Goal: Task Accomplishment & Management: Manage account settings

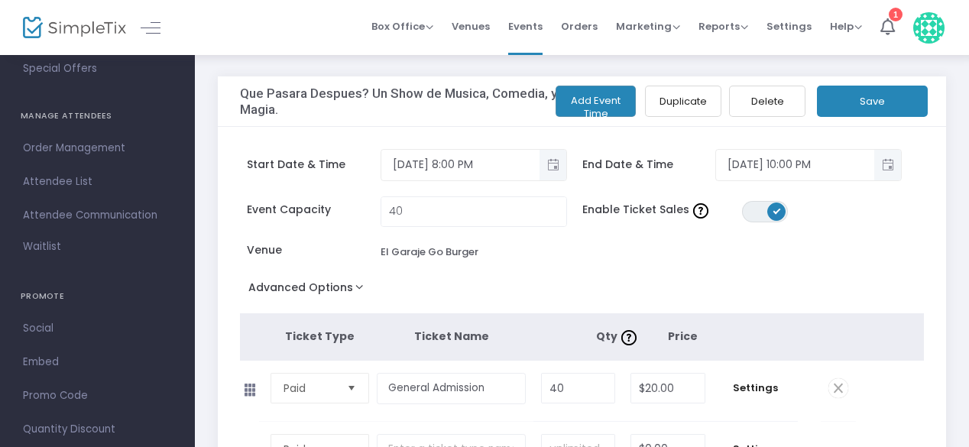
scroll to position [304, 0]
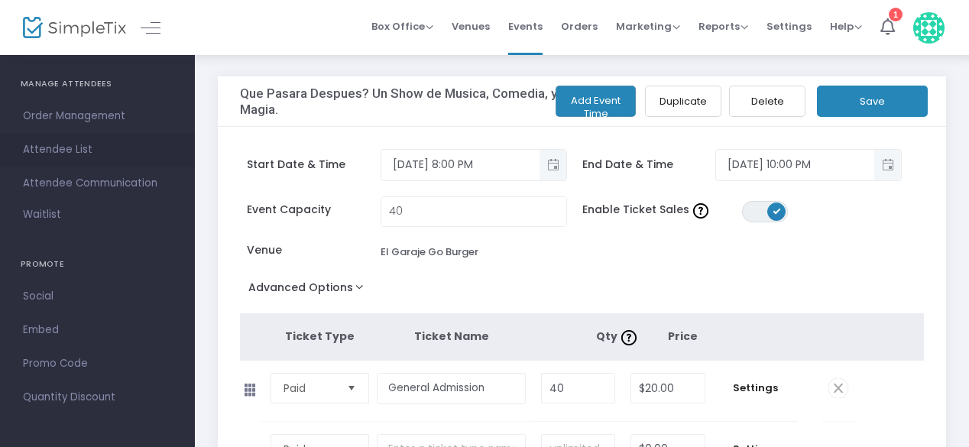
click at [76, 157] on span "Attendee List" at bounding box center [97, 150] width 149 height 20
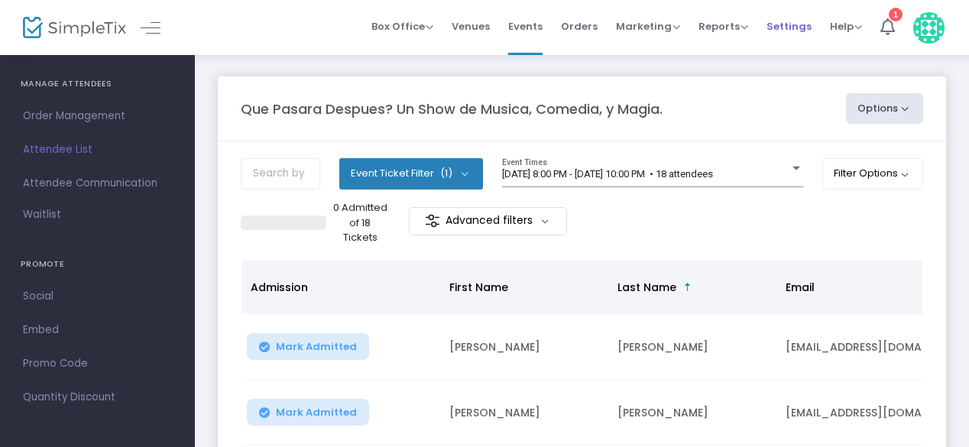
click at [790, 37] on span "Settings" at bounding box center [788, 26] width 45 height 39
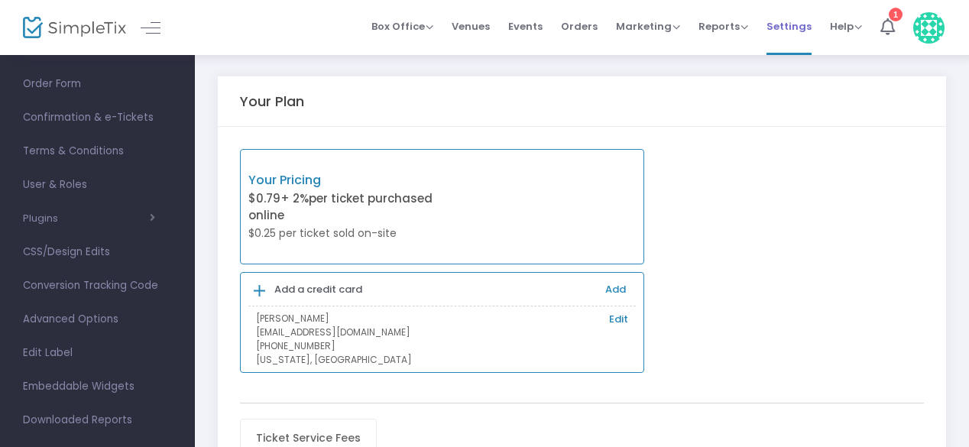
scroll to position [134, 0]
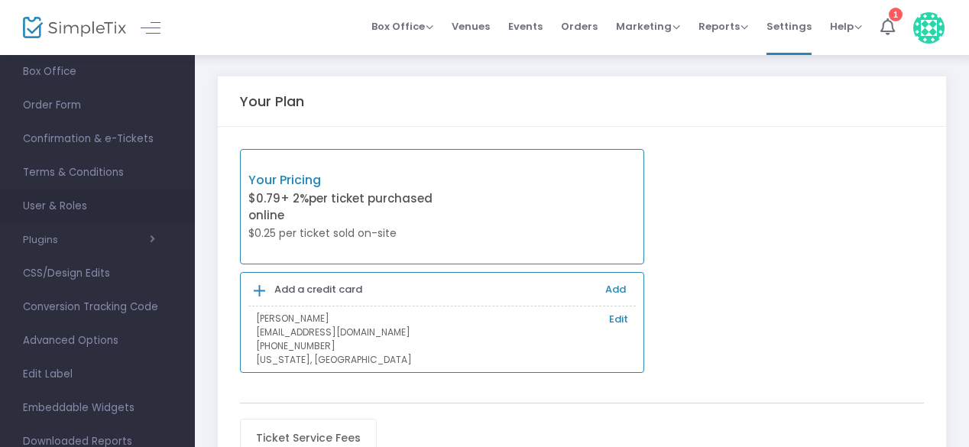
click at [39, 208] on span "User & Roles" at bounding box center [97, 206] width 149 height 20
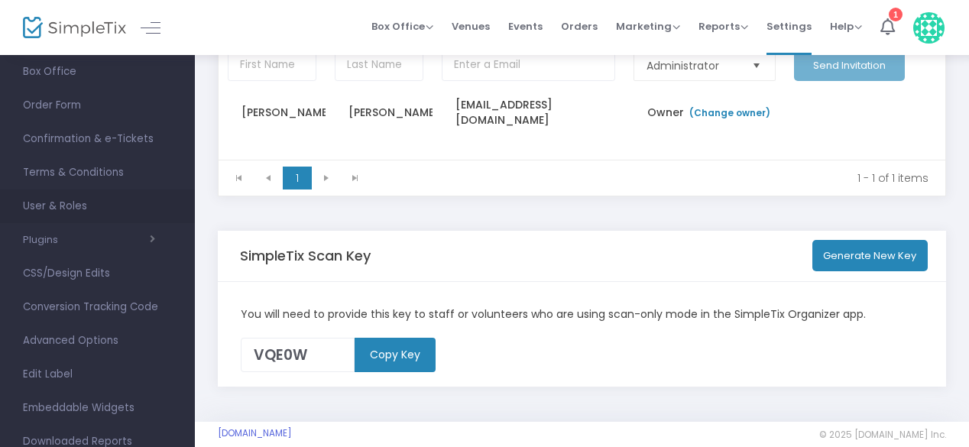
scroll to position [198, 0]
